Goal: Transaction & Acquisition: Book appointment/travel/reservation

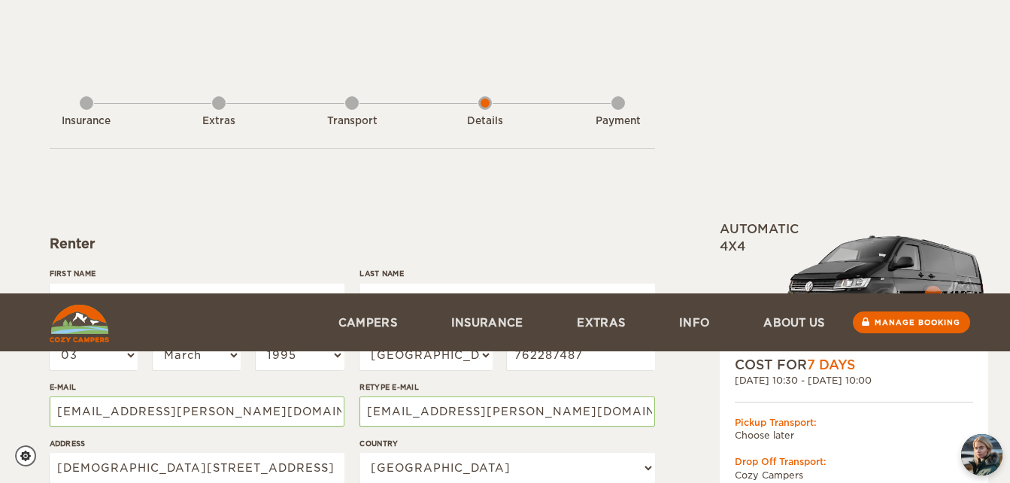
select select "03"
select select "1995"
select select "41"
select select "202"
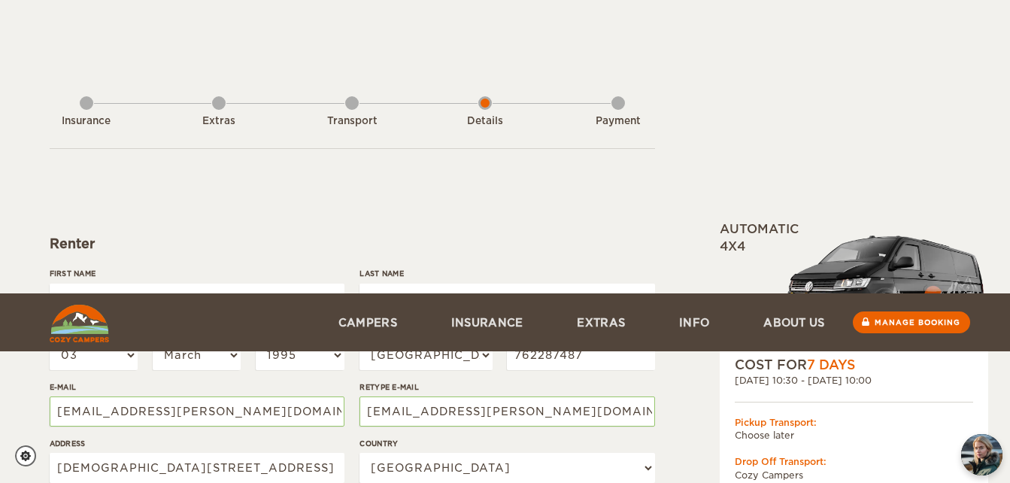
select select "03"
select select "1995"
select select "1"
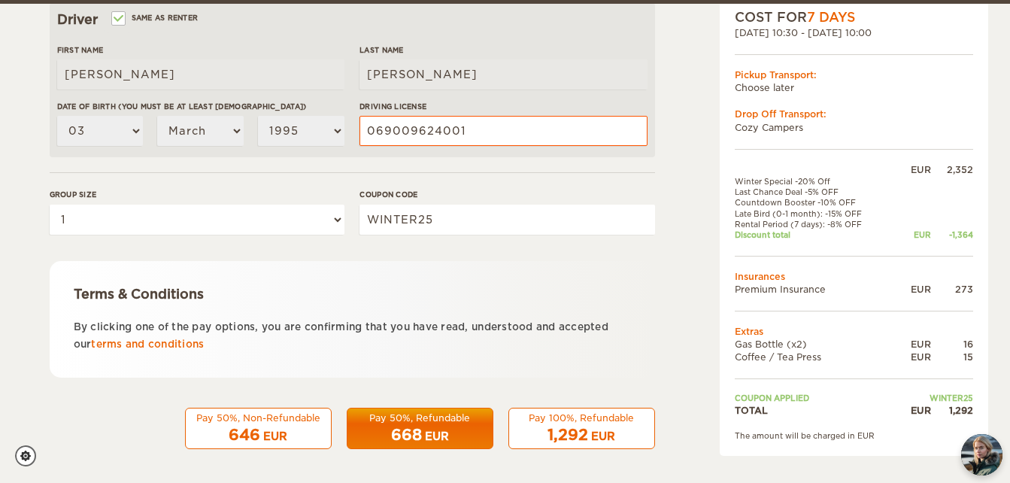
scroll to position [495, 0]
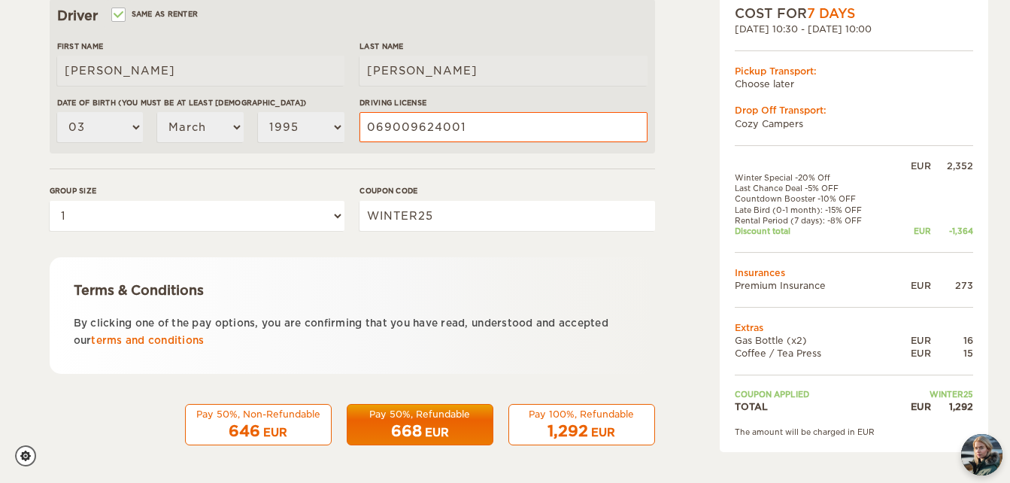
click at [555, 429] on span "1,292" at bounding box center [568, 431] width 41 height 18
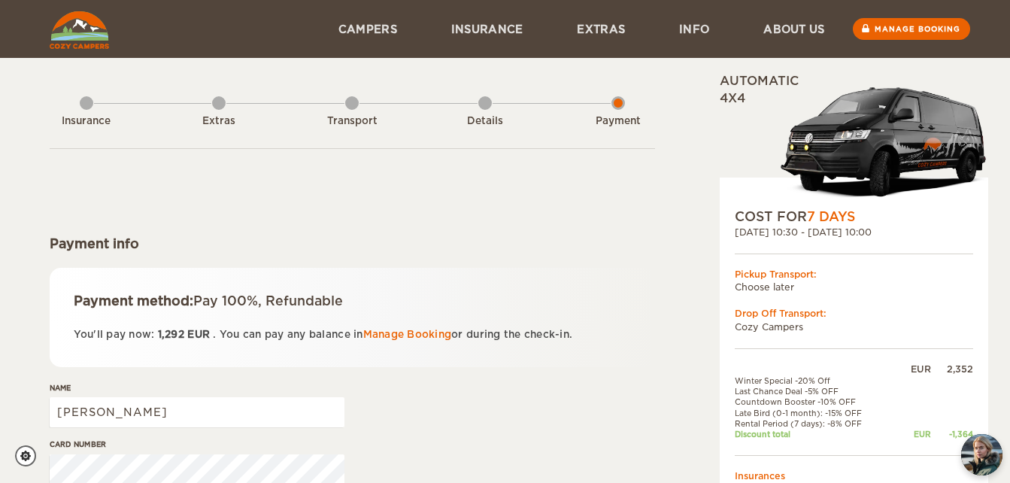
click at [554, 429] on div "Name Stefanie" at bounding box center [352, 410] width 605 height 56
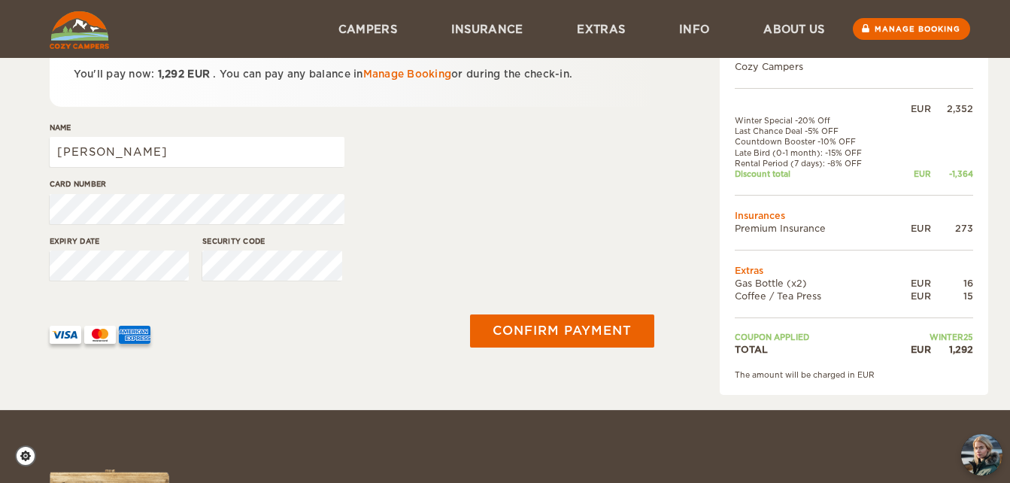
scroll to position [253, 0]
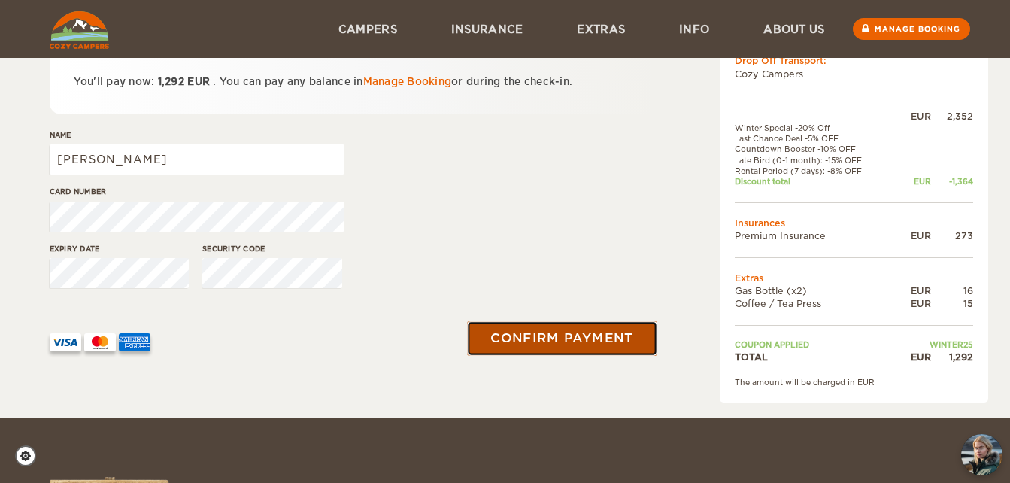
click at [569, 337] on button "Confirm payment" at bounding box center [563, 338] width 190 height 34
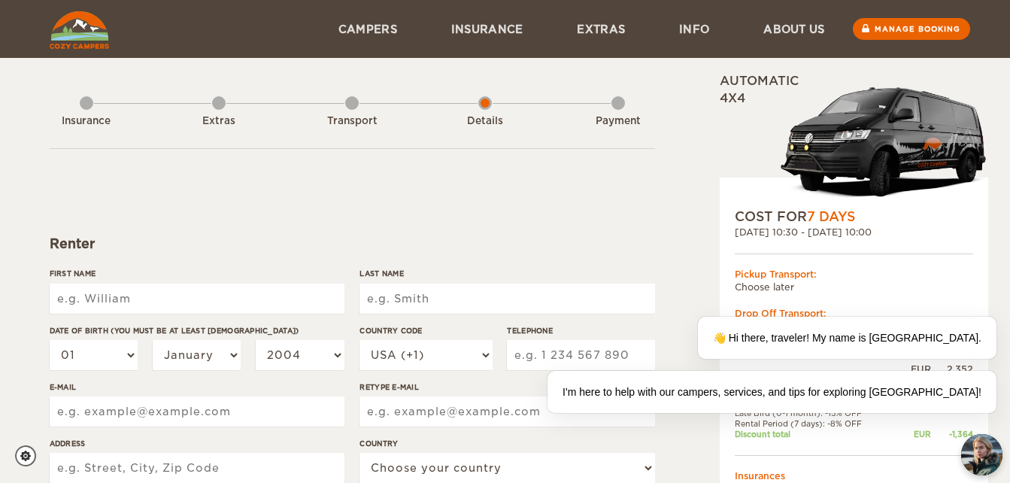
click at [101, 55] on link at bounding box center [79, 29] width 68 height 58
